Goal: Find specific page/section: Find specific page/section

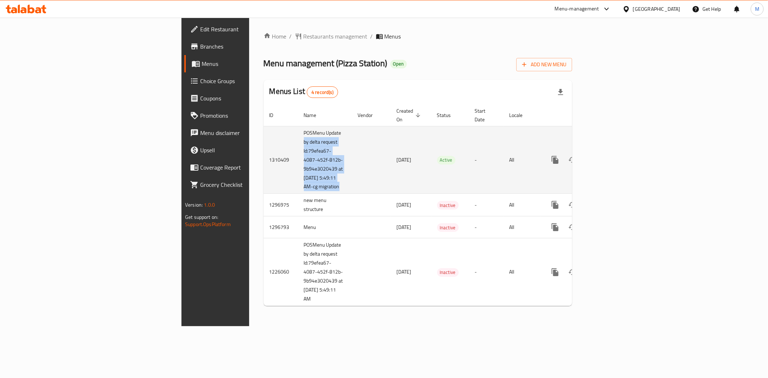
drag, startPoint x: 182, startPoint y: 131, endPoint x: 232, endPoint y: 192, distance: 78.0
click at [264, 192] on tr "1310409 POSMenu Update by delta request Id:79efea67-4087-452f-812b-9b94e3020439…" at bounding box center [443, 160] width 358 height 68
click at [298, 186] on td "POSMenu Update by delta request Id:79efea67-4087-452f-812b-9b94e3020439 at [DAT…" at bounding box center [325, 160] width 54 height 68
click at [611, 156] on icon "enhanced table" at bounding box center [607, 160] width 9 height 9
click at [611, 159] on icon "enhanced table" at bounding box center [607, 160] width 9 height 9
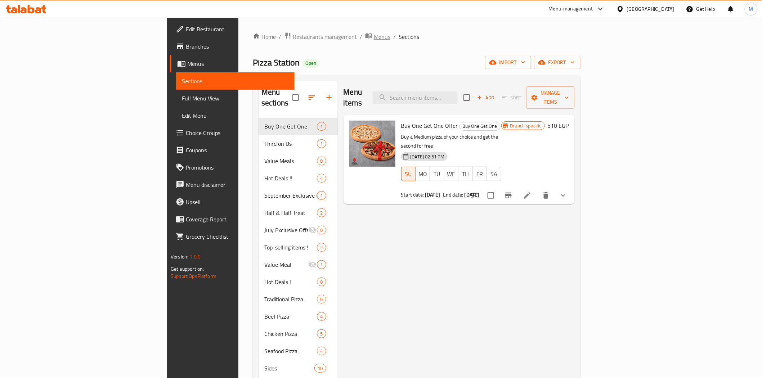
click at [374, 41] on span "Menus" at bounding box center [382, 36] width 17 height 9
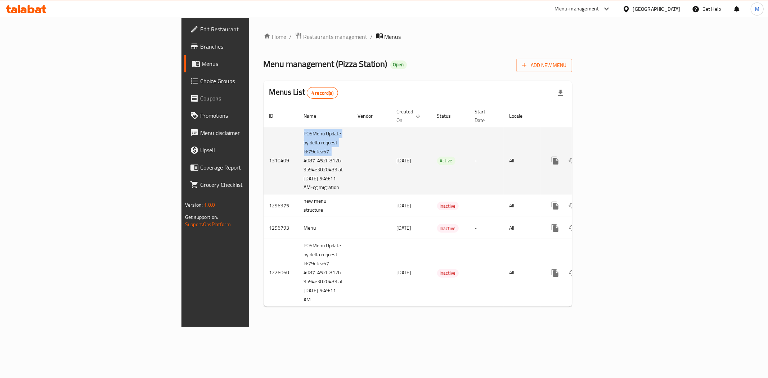
drag, startPoint x: 182, startPoint y: 129, endPoint x: 224, endPoint y: 143, distance: 43.8
click at [298, 143] on td "POSMenu Update by delta request Id:79efea67-4087-452f-812b-9b94e3020439 at [DAT…" at bounding box center [325, 161] width 54 height 68
drag, startPoint x: 178, startPoint y: 123, endPoint x: 244, endPoint y: 184, distance: 89.4
click at [264, 184] on tr "1310409 POSMenu Update by delta request Id:79efea67-4087-452f-812b-9b94e3020439…" at bounding box center [443, 161] width 358 height 68
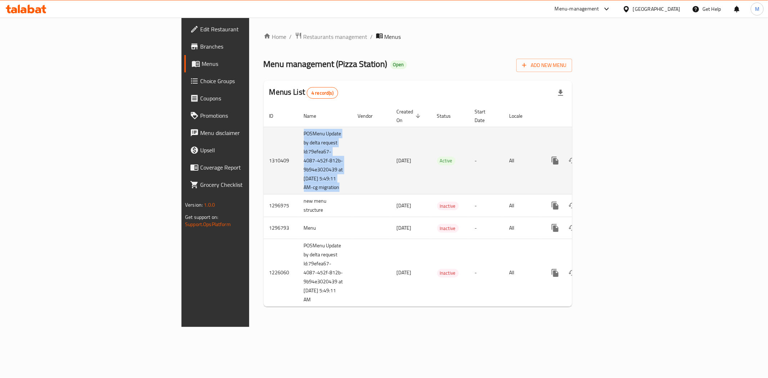
click at [352, 184] on td "enhanced table" at bounding box center [371, 161] width 39 height 68
drag, startPoint x: 244, startPoint y: 184, endPoint x: 186, endPoint y: 127, distance: 80.4
click at [264, 127] on tr "1310409 POSMenu Update by delta request Id:79efea67-4087-452f-812b-9b94e3020439…" at bounding box center [443, 161] width 358 height 68
click at [298, 127] on td "POSMenu Update by delta request Id:79efea67-4087-452f-812b-9b94e3020439 at [DAT…" at bounding box center [325, 161] width 54 height 68
drag, startPoint x: 186, startPoint y: 127, endPoint x: 236, endPoint y: 179, distance: 71.5
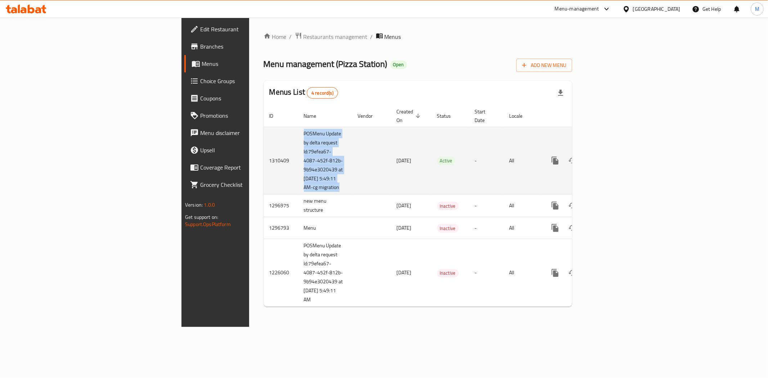
click at [264, 179] on tr "1310409 POSMenu Update by delta request Id:79efea67-4087-452f-812b-9b94e3020439…" at bounding box center [443, 161] width 358 height 68
click at [352, 178] on td "enhanced table" at bounding box center [371, 161] width 39 height 68
click at [298, 174] on td "POSMenu Update by delta request Id:79efea67-4087-452f-812b-9b94e3020439 at [DAT…" at bounding box center [325, 161] width 54 height 68
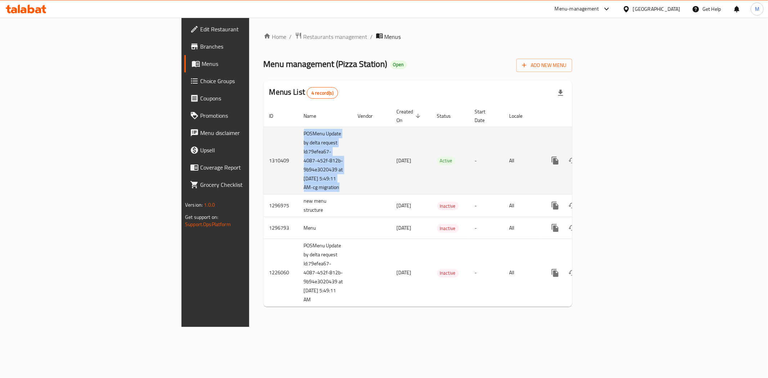
click at [298, 169] on td "POSMenu Update by delta request Id:79efea67-4087-452f-812b-9b94e3020439 at [DAT…" at bounding box center [325, 161] width 54 height 68
drag, startPoint x: 178, startPoint y: 124, endPoint x: 243, endPoint y: 185, distance: 88.9
click at [264, 185] on tr "1310409 POSMenu Update by delta request Id:79efea67-4087-452f-812b-9b94e3020439…" at bounding box center [443, 161] width 358 height 68
click at [352, 185] on td "enhanced table" at bounding box center [371, 161] width 39 height 68
drag, startPoint x: 179, startPoint y: 126, endPoint x: 218, endPoint y: 189, distance: 74.7
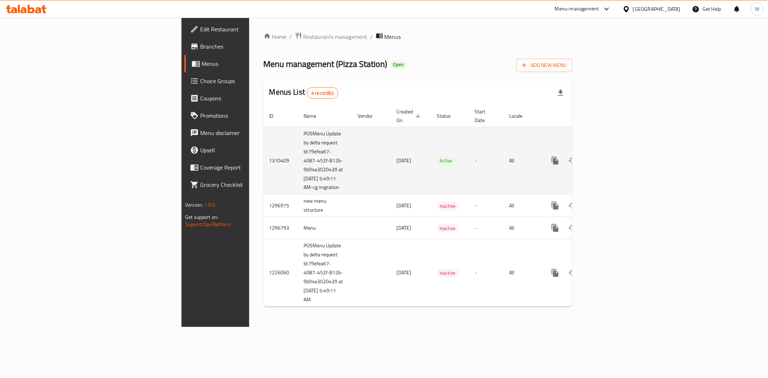
click at [298, 189] on td "POSMenu Update by delta request Id:79efea67-4087-452f-812b-9b94e3020439 at [DAT…" at bounding box center [325, 161] width 54 height 68
drag, startPoint x: 183, startPoint y: 126, endPoint x: 213, endPoint y: 193, distance: 73.8
click at [298, 193] on td "POSMenu Update by delta request Id:79efea67-4087-452f-812b-9b94e3020439 at [DAT…" at bounding box center [325, 161] width 54 height 68
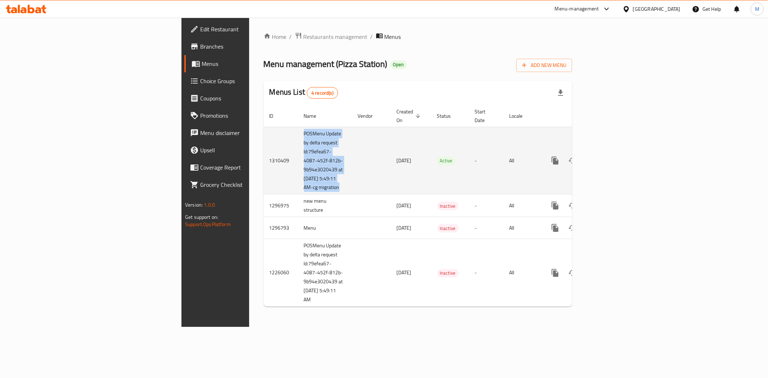
drag, startPoint x: 177, startPoint y: 127, endPoint x: 243, endPoint y: 181, distance: 84.9
click at [264, 181] on tr "1310409 POSMenu Update by delta request Id:79efea67-4087-452f-812b-9b94e3020439…" at bounding box center [443, 161] width 358 height 68
click at [352, 181] on td "enhanced table" at bounding box center [371, 161] width 39 height 68
click at [611, 156] on icon "enhanced table" at bounding box center [607, 160] width 9 height 9
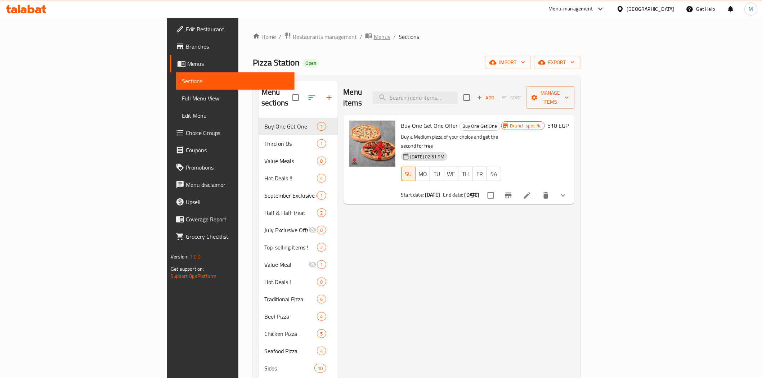
click at [374, 40] on span "Menus" at bounding box center [382, 36] width 17 height 9
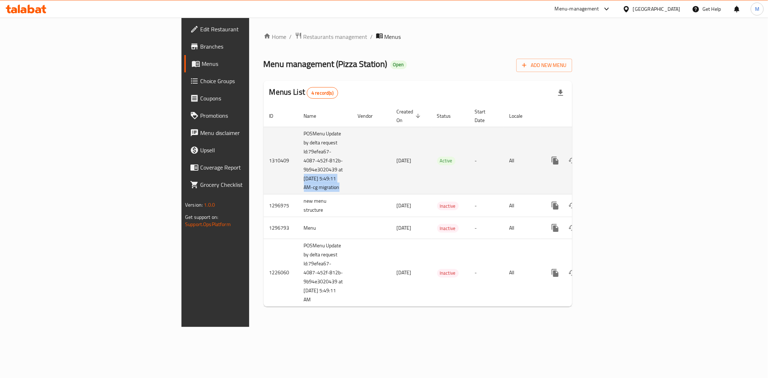
drag, startPoint x: 180, startPoint y: 172, endPoint x: 196, endPoint y: 195, distance: 27.8
click at [298, 194] on td "POSMenu Update by delta request Id:79efea67-4087-452f-812b-9b94e3020439 at [DAT…" at bounding box center [325, 161] width 54 height 68
drag, startPoint x: 179, startPoint y: 189, endPoint x: 204, endPoint y: 188, distance: 24.5
click at [298, 188] on td "POSMenu Update by delta request Id:79efea67-4087-452f-812b-9b94e3020439 at [DAT…" at bounding box center [325, 161] width 54 height 68
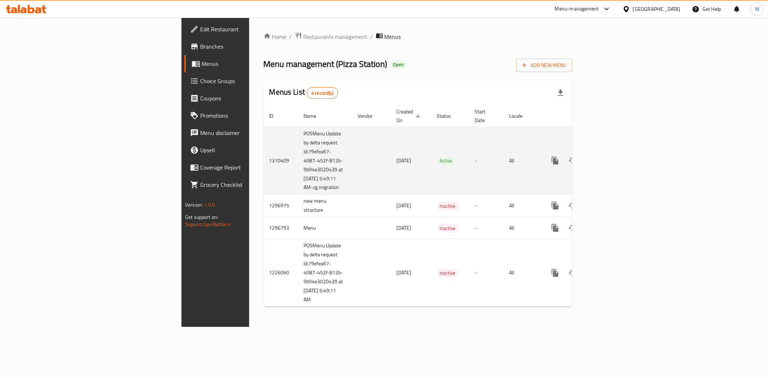
click at [298, 184] on td "POSMenu Update by delta request Id:79efea67-4087-452f-812b-9b94e3020439 at [DAT…" at bounding box center [325, 161] width 54 height 68
drag, startPoint x: 210, startPoint y: 181, endPoint x: 221, endPoint y: 181, distance: 11.2
click at [298, 181] on td "POSMenu Update by delta request Id:79efea67-4087-452f-812b-9b94e3020439 at [DAT…" at bounding box center [325, 161] width 54 height 68
drag, startPoint x: 180, startPoint y: 171, endPoint x: 211, endPoint y: 185, distance: 34.3
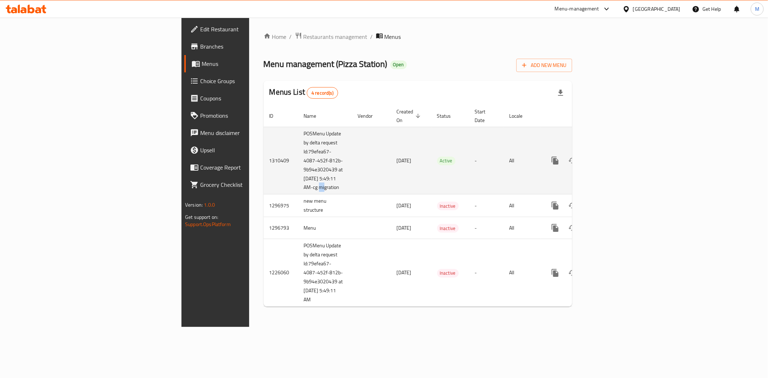
click at [298, 185] on td "POSMenu Update by delta request Id:79efea67-4087-452f-812b-9b94e3020439 at [DAT…" at bounding box center [325, 161] width 54 height 68
click at [298, 171] on td "POSMenu Update by delta request Id:79efea67-4087-452f-812b-9b94e3020439 at [DAT…" at bounding box center [325, 161] width 54 height 68
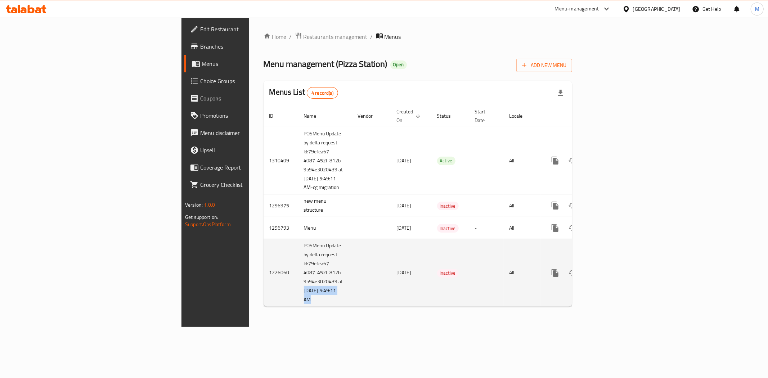
drag, startPoint x: 178, startPoint y: 293, endPoint x: 233, endPoint y: 300, distance: 55.8
click at [264, 300] on tr "1226060 POSMenu Update by delta request Id:79efea67-4087-452f-812b-9b94e3020439…" at bounding box center [443, 273] width 358 height 68
click at [352, 300] on td "enhanced table" at bounding box center [371, 273] width 39 height 68
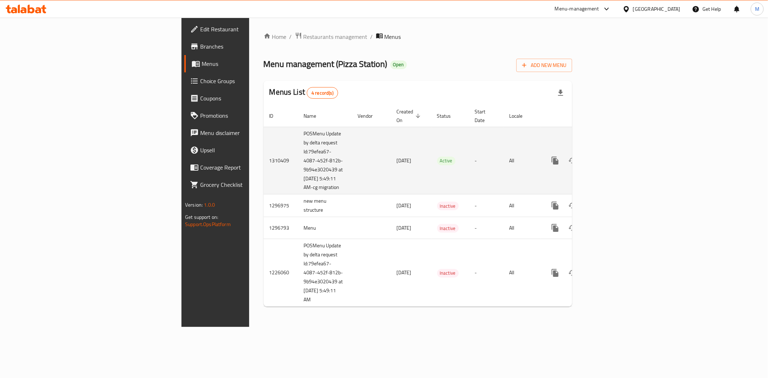
drag, startPoint x: 207, startPoint y: 180, endPoint x: 219, endPoint y: 186, distance: 12.6
click at [298, 186] on td "POSMenu Update by delta request Id:79efea67-4087-452f-812b-9b94e3020439 at [DAT…" at bounding box center [325, 161] width 54 height 68
drag, startPoint x: 210, startPoint y: 179, endPoint x: 217, endPoint y: 185, distance: 10.2
click at [298, 185] on td "POSMenu Update by delta request Id:79efea67-4087-452f-812b-9b94e3020439 at [DAT…" at bounding box center [325, 161] width 54 height 68
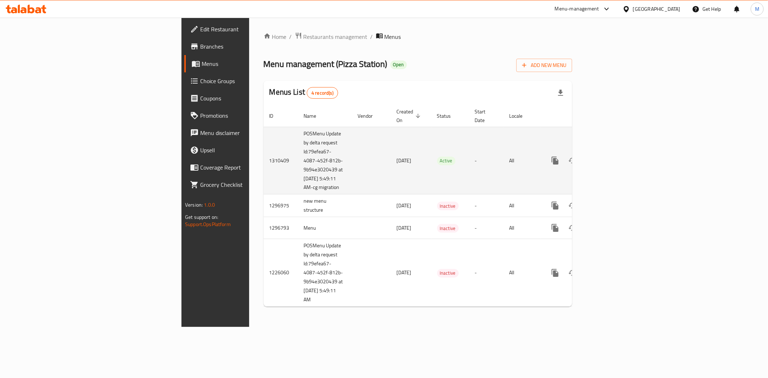
click at [298, 185] on td "POSMenu Update by delta request Id:79efea67-4087-452f-812b-9b94e3020439 at [DAT…" at bounding box center [325, 161] width 54 height 68
drag, startPoint x: 183, startPoint y: 126, endPoint x: 210, endPoint y: 173, distance: 54.2
click at [298, 173] on td "POSMenu Update by delta request Id:79efea67-4087-452f-812b-9b94e3020439 at [DAT…" at bounding box center [325, 161] width 54 height 68
copy td "POSMenu Update by delta request Id:79efea67-4087-452f-812b-9b94e3020439 at [DAT…"
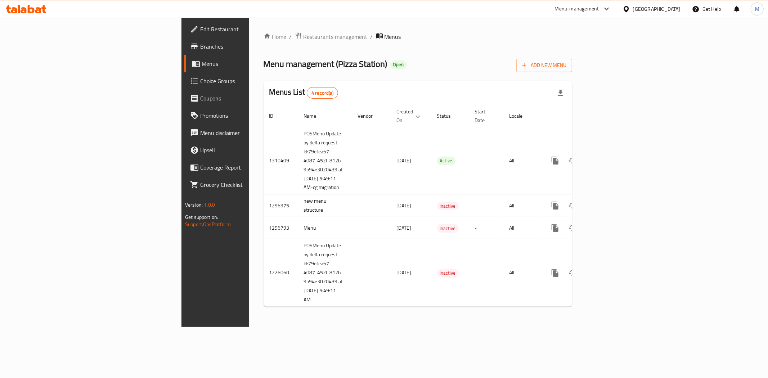
click at [279, 327] on div "Home / Restaurants management / Menus Menu management ( Pizza Station ) Open Ad…" at bounding box center [417, 172] width 337 height 309
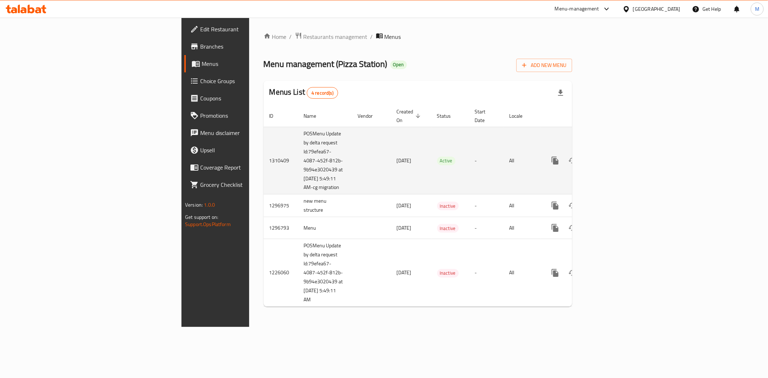
drag, startPoint x: 182, startPoint y: 181, endPoint x: 228, endPoint y: 188, distance: 46.2
click at [298, 188] on td "POSMenu Update by delta request Id:79efea67-4087-452f-812b-9b94e3020439 at [DAT…" at bounding box center [325, 161] width 54 height 68
click at [611, 157] on icon "enhanced table" at bounding box center [607, 160] width 9 height 9
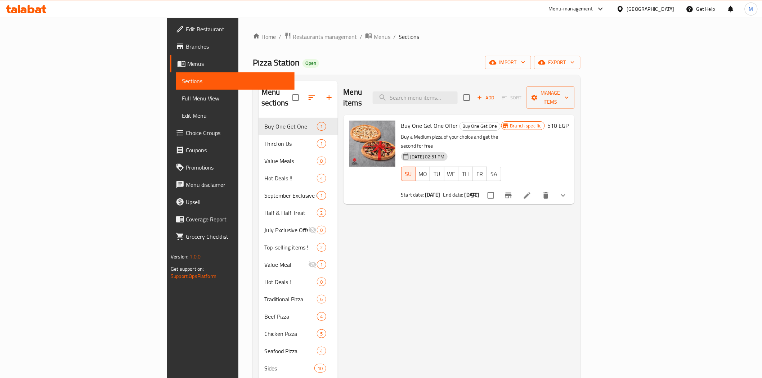
click at [186, 133] on span "Choice Groups" at bounding box center [237, 133] width 103 height 9
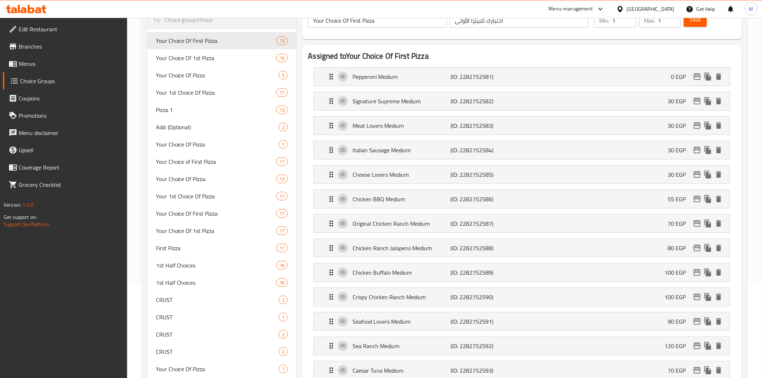
scroll to position [80, 0]
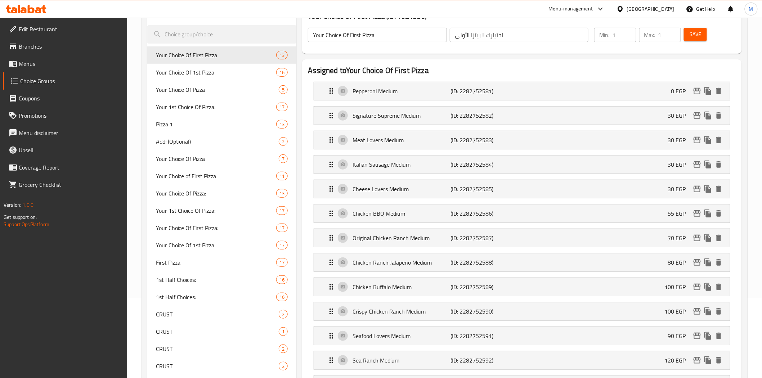
click at [19, 59] on span "Menus" at bounding box center [70, 63] width 103 height 9
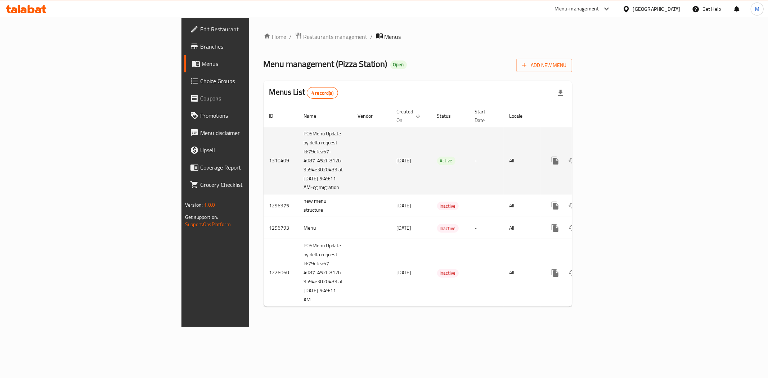
click at [611, 156] on icon "enhanced table" at bounding box center [607, 160] width 9 height 9
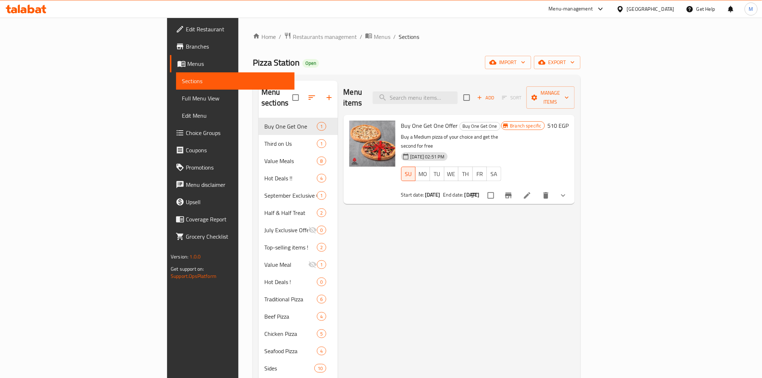
click at [415, 64] on div "Pizza Station Open import export" at bounding box center [417, 62] width 328 height 13
click at [374, 35] on span "Menus" at bounding box center [382, 36] width 17 height 9
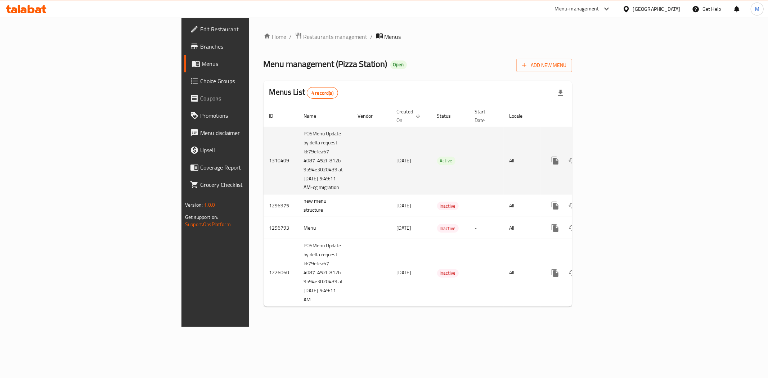
click at [298, 152] on td "POSMenu Update by delta request Id:79efea67-4087-452f-812b-9b94e3020439 at [DAT…" at bounding box center [325, 161] width 54 height 68
click at [352, 148] on td "enhanced table" at bounding box center [371, 161] width 39 height 68
click at [264, 157] on td "1310409" at bounding box center [281, 161] width 35 height 68
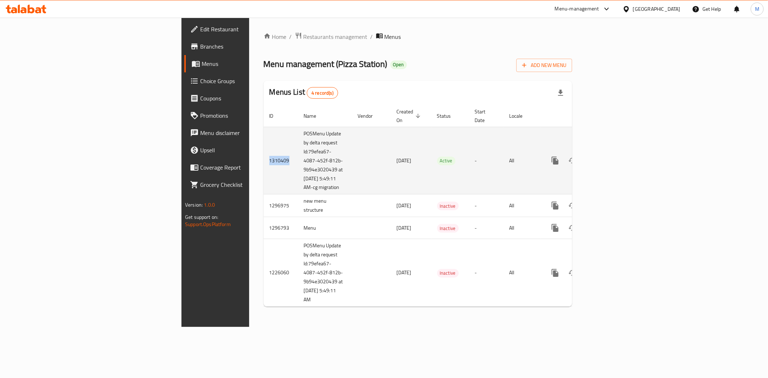
click at [264, 157] on td "1310409" at bounding box center [281, 161] width 35 height 68
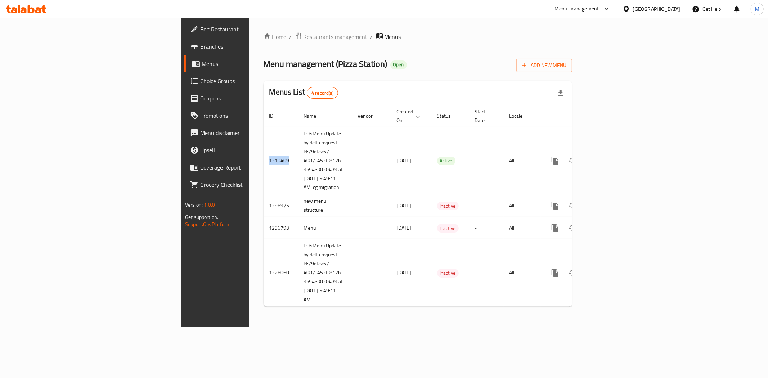
copy td "1310409"
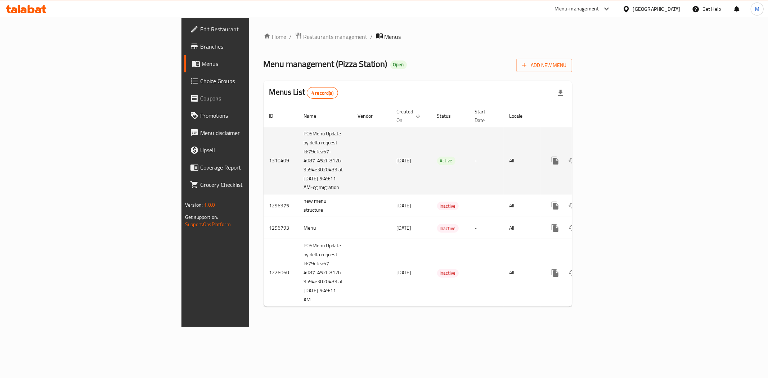
click at [391, 136] on td "[DATE]" at bounding box center [411, 161] width 40 height 68
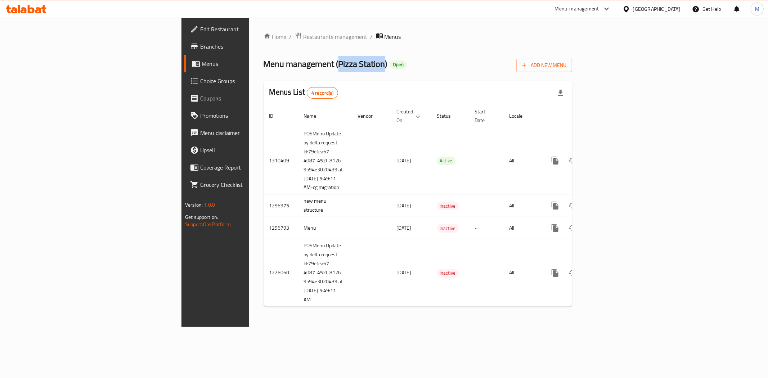
drag, startPoint x: 218, startPoint y: 65, endPoint x: 263, endPoint y: 63, distance: 45.4
click at [264, 63] on span "Menu management ( Pizza Station )" at bounding box center [326, 64] width 124 height 16
click at [306, 59] on div "Menu management ( Pizza Station ) Open Add New Menu" at bounding box center [418, 64] width 309 height 16
drag, startPoint x: 219, startPoint y: 67, endPoint x: 265, endPoint y: 68, distance: 46.1
click at [265, 68] on span "Menu management ( Pizza Station )" at bounding box center [326, 64] width 124 height 16
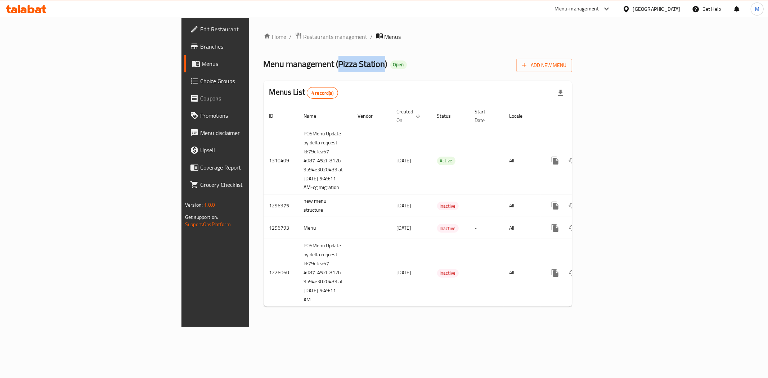
copy span "Pizza Station"
click at [504, 213] on td "-" at bounding box center [486, 205] width 35 height 23
